Goal: Use online tool/utility: Utilize a website feature to perform a specific function

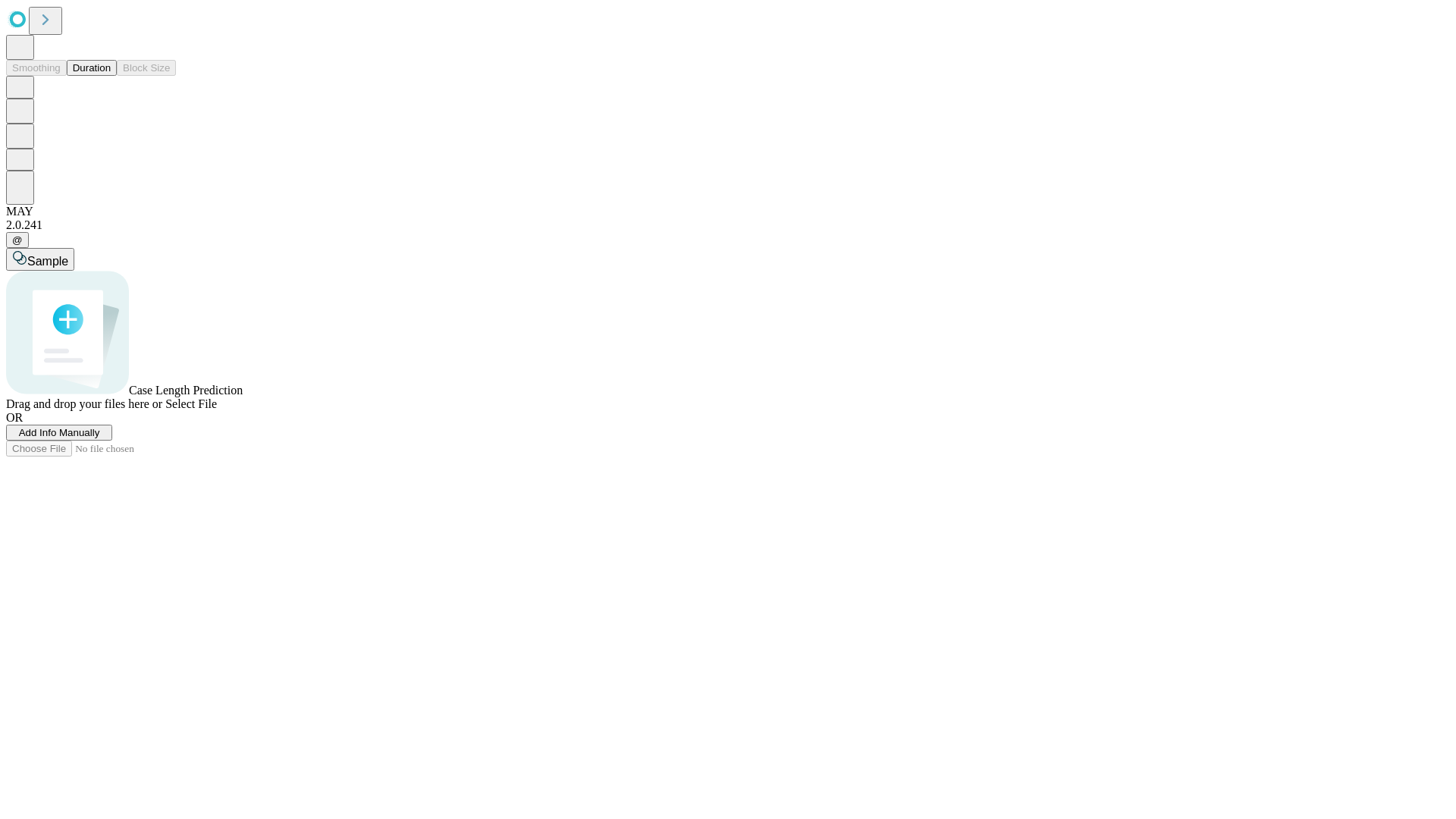
click at [110, 76] on button "Duration" at bounding box center [92, 68] width 50 height 16
click at [217, 410] on span "Select File" at bounding box center [191, 404] width 52 height 13
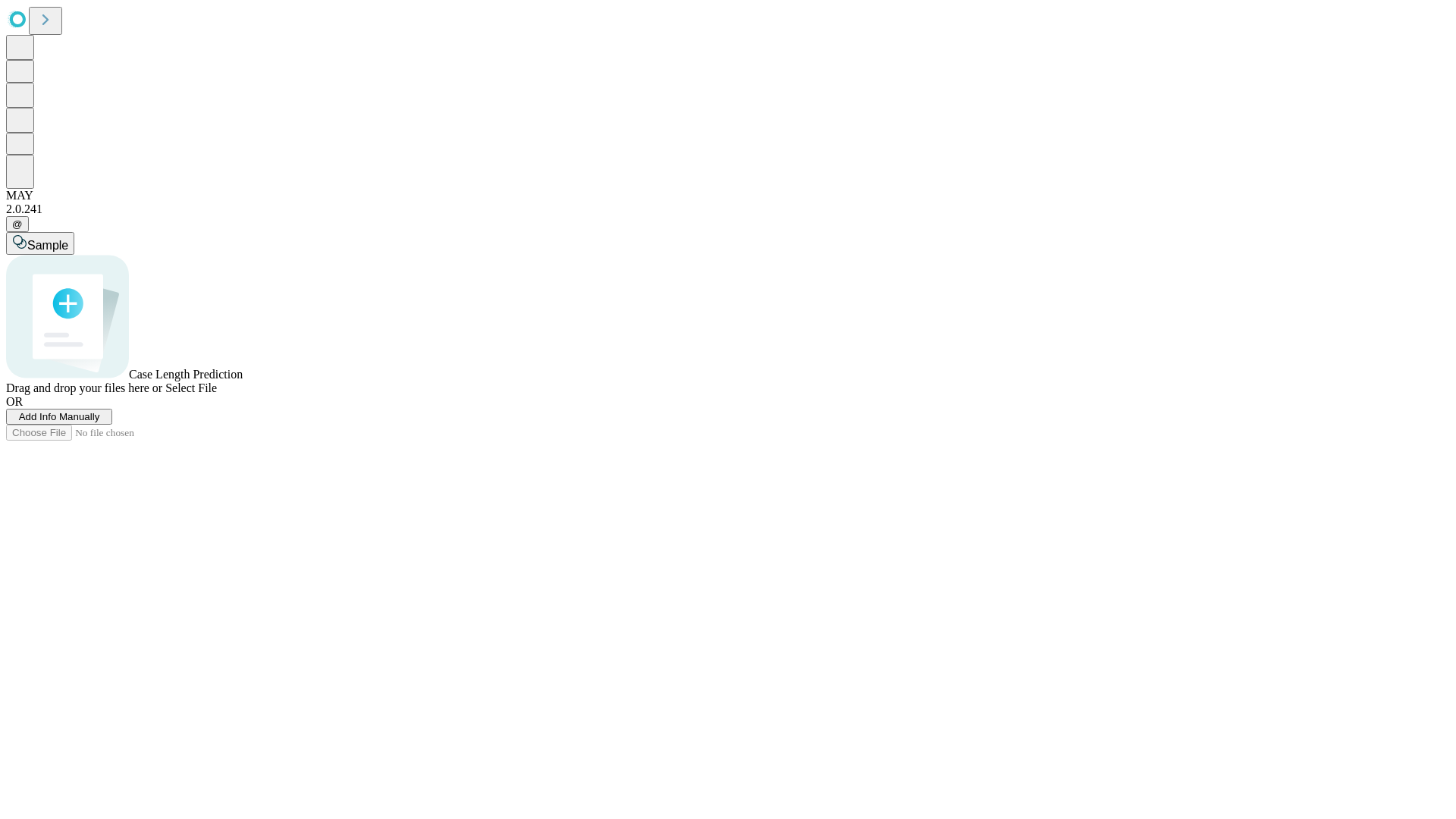
click at [217, 394] on span "Select File" at bounding box center [191, 388] width 52 height 13
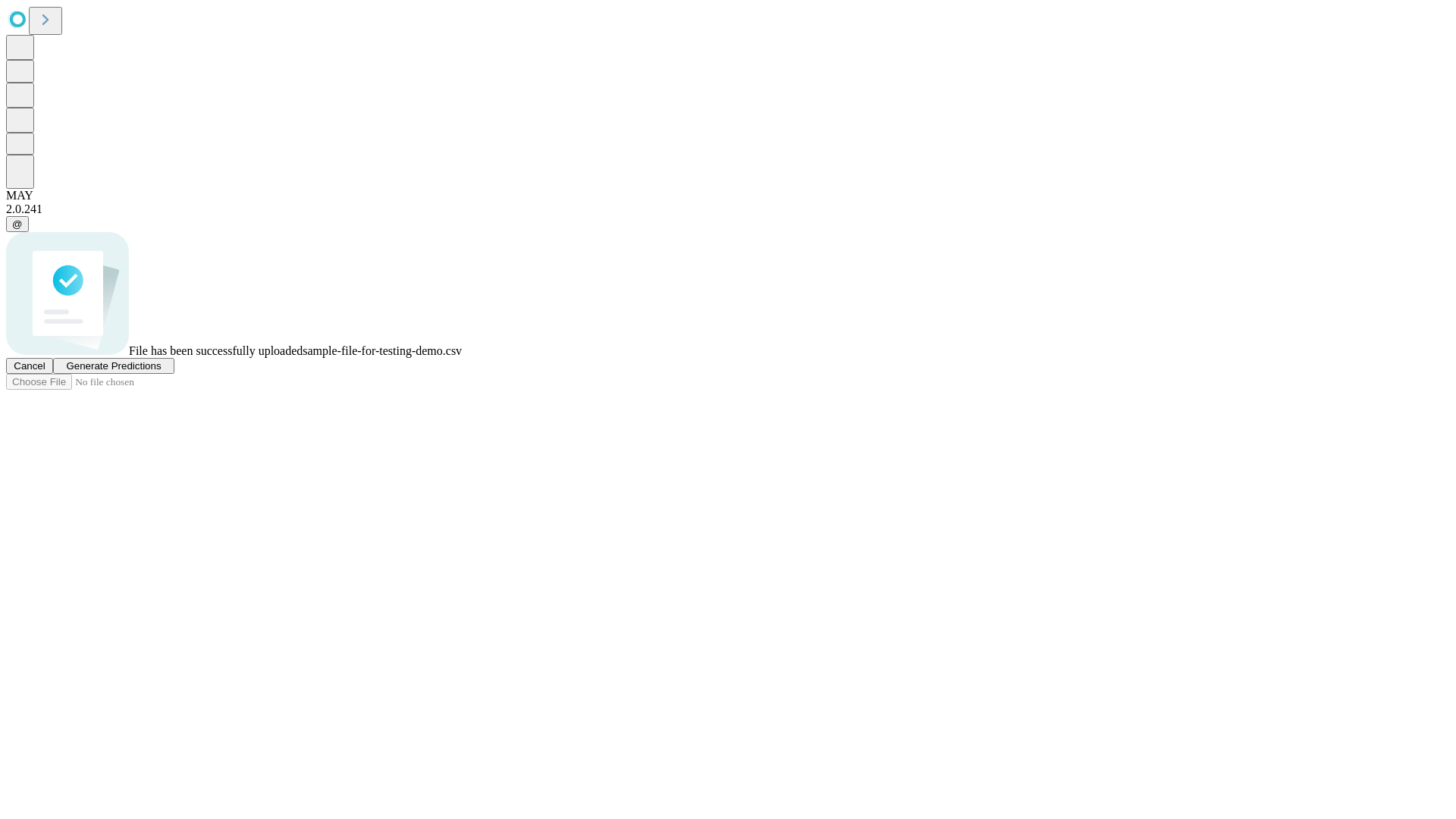
click at [160, 372] on span "Generate Predictions" at bounding box center [113, 366] width 95 height 11
